Goal: Information Seeking & Learning: Understand process/instructions

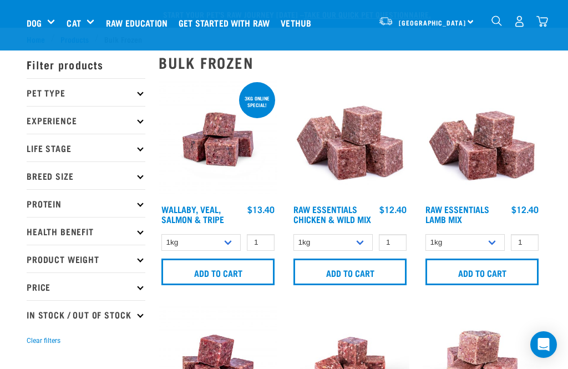
select select "34492"
select select "435759"
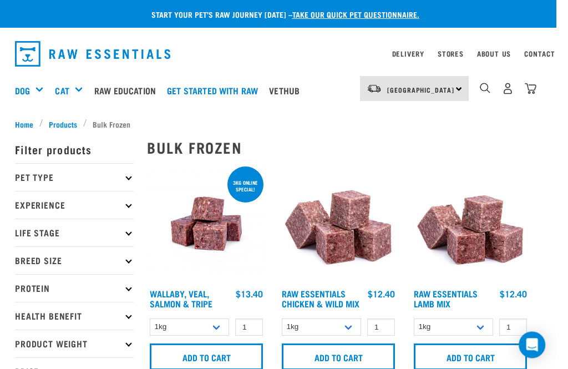
scroll to position [0, 4]
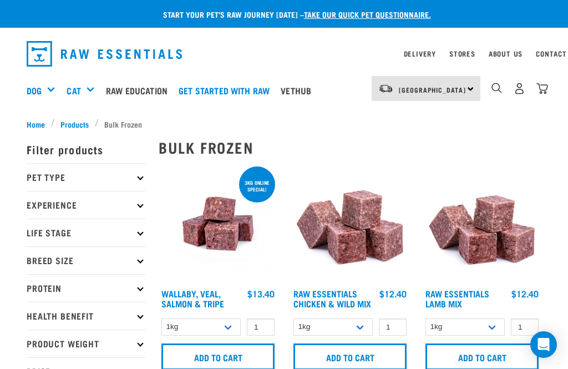
click at [501, 52] on link "About Us" at bounding box center [505, 54] width 34 height 4
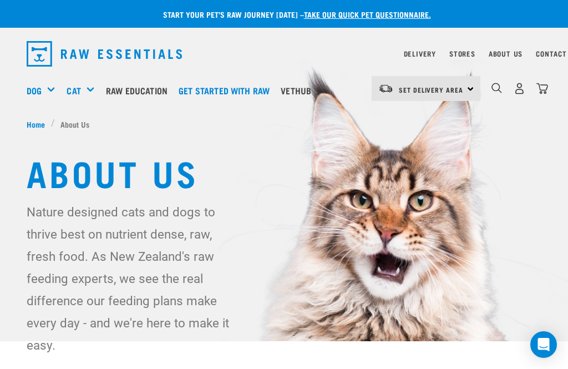
click at [501, 52] on link "About Us" at bounding box center [505, 54] width 34 height 4
click at [509, 55] on link "About Us" at bounding box center [505, 54] width 34 height 4
click at [426, 54] on link "Delivery" at bounding box center [420, 54] width 32 height 4
click at [425, 55] on link "Delivery" at bounding box center [420, 54] width 32 height 4
click at [418, 55] on link "Delivery" at bounding box center [420, 54] width 32 height 4
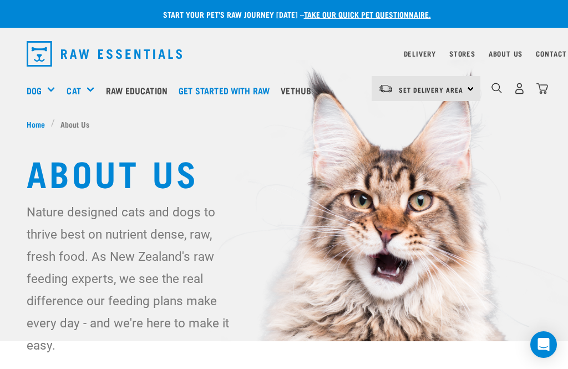
click at [420, 52] on link "Delivery" at bounding box center [420, 54] width 32 height 4
click at [34, 118] on span "Home" at bounding box center [36, 124] width 18 height 12
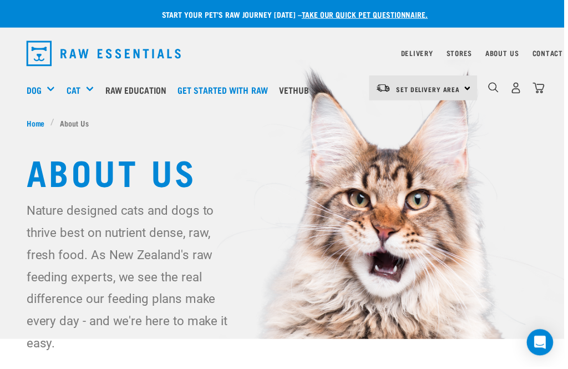
click at [415, 16] on link "take our quick pet questionnaire." at bounding box center [367, 14] width 127 height 4
click at [544, 344] on icon "Open Intercom Messenger" at bounding box center [544, 344] width 12 height 13
